Goal: Information Seeking & Learning: Learn about a topic

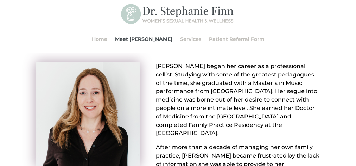
scroll to position [53, 0]
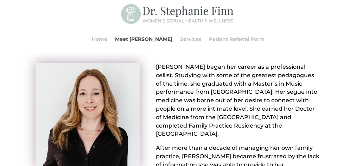
click at [259, 91] on p "Dr. Stephanie Finn began her career as a professional cellist. Studying with so…" at bounding box center [238, 103] width 165 height 81
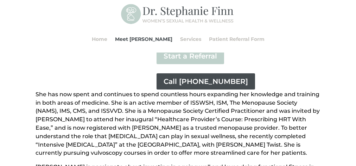
scroll to position [277, 0]
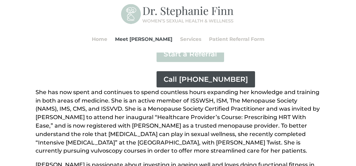
click at [200, 88] on p "She has now spent and continues to spend countless hours expanding her knowledg…" at bounding box center [178, 124] width 285 height 72
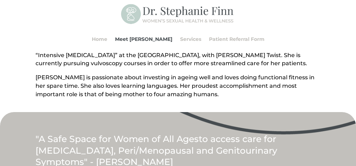
scroll to position [366, 0]
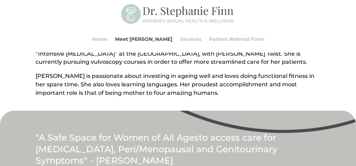
click at [234, 71] on div "She has now spent and continues to spend countless hours expanding her knowledg…" at bounding box center [178, 51] width 285 height 105
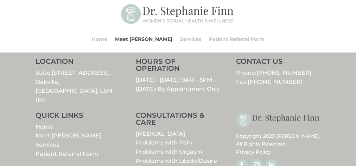
scroll to position [493, 0]
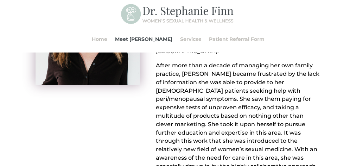
scroll to position [0, 0]
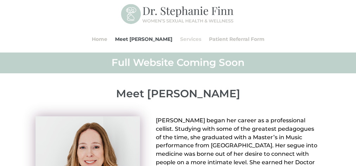
click at [180, 36] on link "Services" at bounding box center [190, 39] width 21 height 27
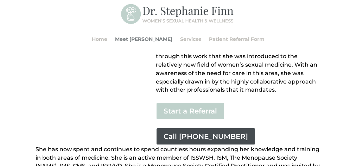
scroll to position [216, 0]
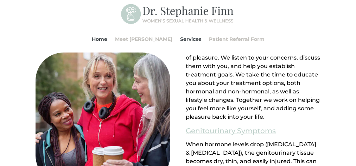
scroll to position [776, 0]
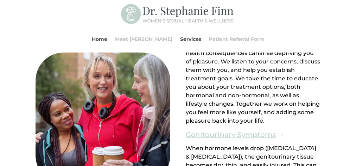
click at [237, 128] on link "Genitourinary Symptoms" at bounding box center [231, 134] width 90 height 12
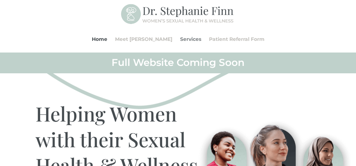
click at [180, 38] on link "Services" at bounding box center [190, 39] width 21 height 27
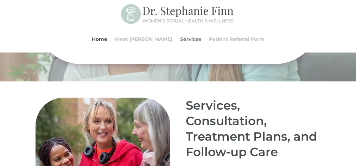
scroll to position [462, 0]
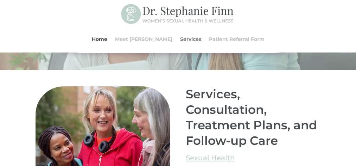
click at [180, 38] on link "Services" at bounding box center [190, 39] width 21 height 27
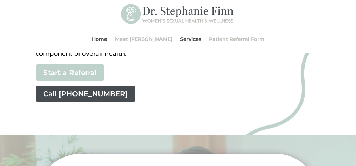
scroll to position [253, 0]
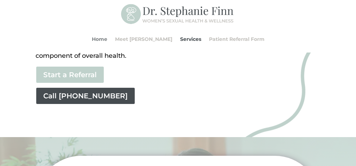
click at [107, 40] on link "Home" at bounding box center [99, 39] width 15 height 27
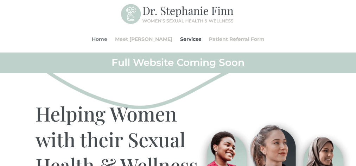
click at [107, 38] on link "Home" at bounding box center [99, 39] width 15 height 27
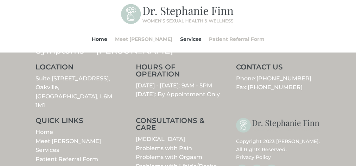
scroll to position [1056, 0]
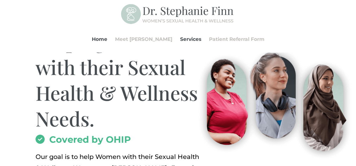
scroll to position [0, 0]
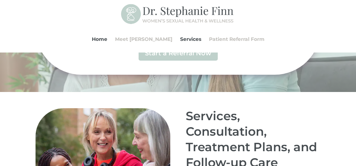
scroll to position [462, 0]
